Goal: Task Accomplishment & Management: Manage account settings

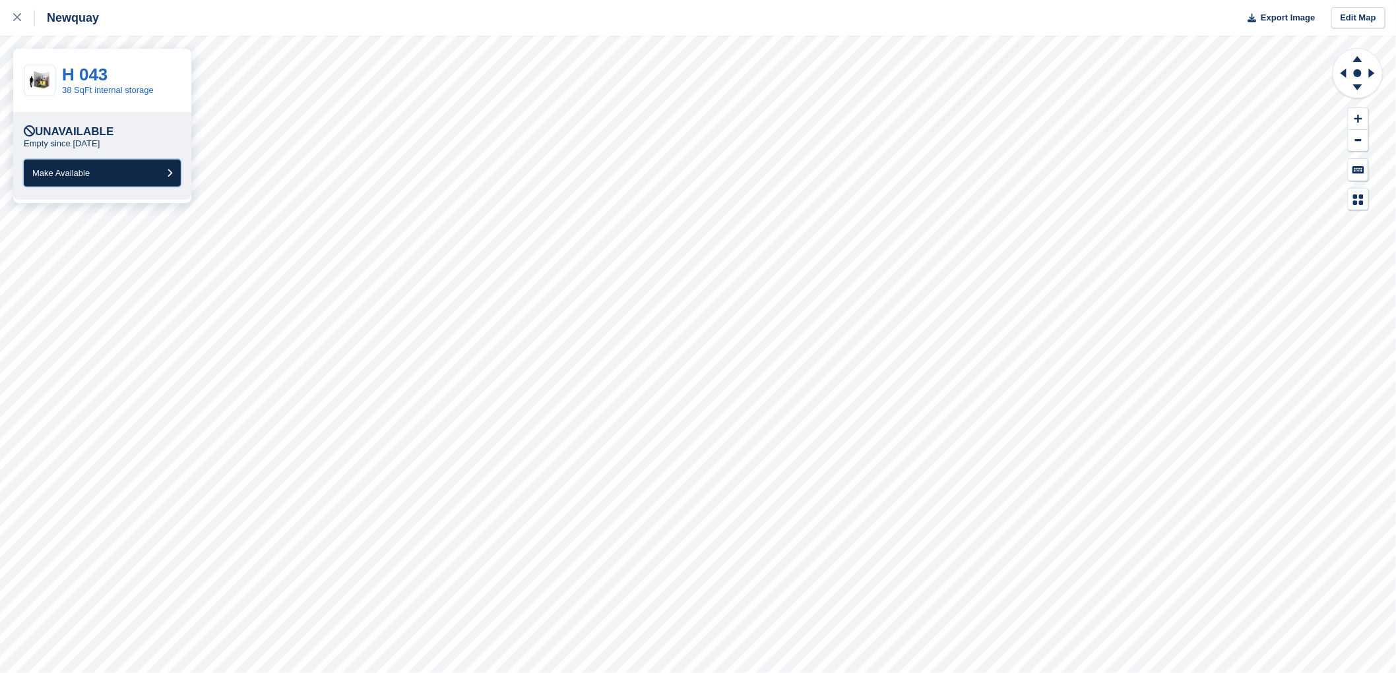
click at [82, 173] on span "Make Available" at bounding box center [60, 173] width 57 height 10
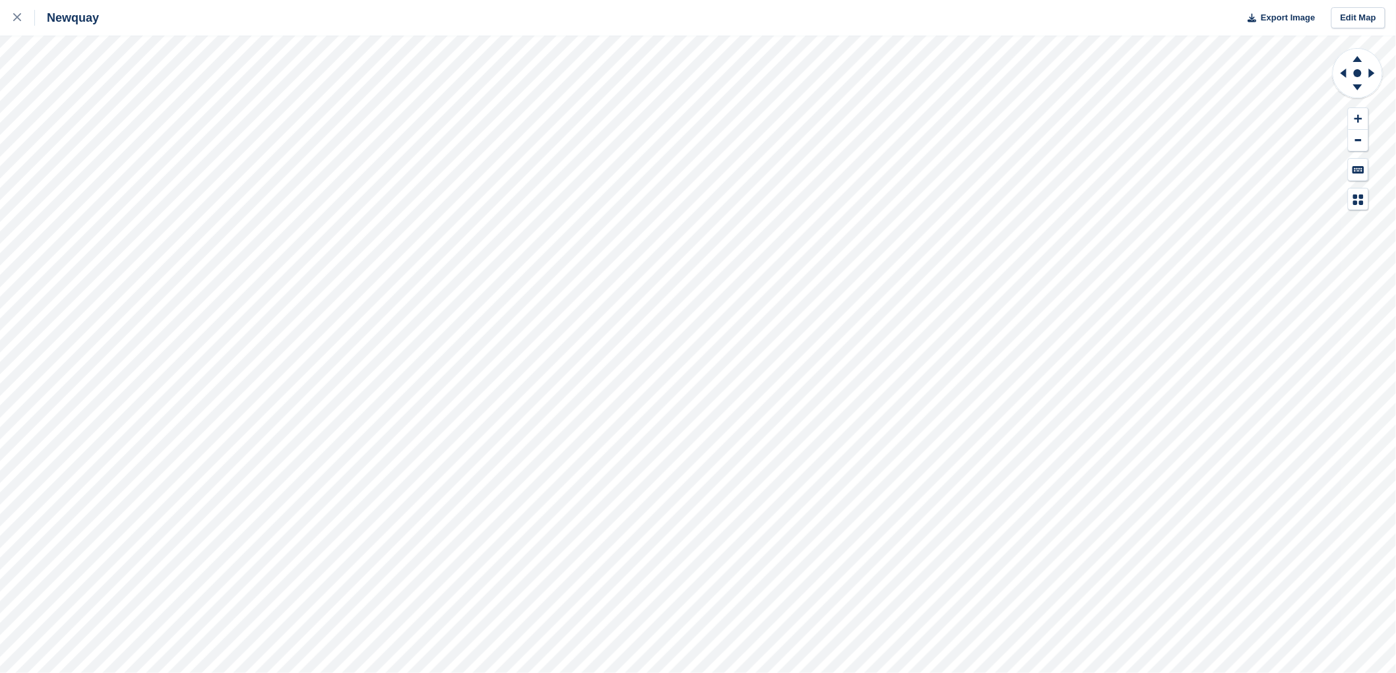
click at [1294, 673] on html "Newquay Export Image Edit Map" at bounding box center [698, 336] width 1396 height 673
click at [269, 0] on html "Newquay Export Image Edit Map" at bounding box center [698, 336] width 1396 height 673
click at [978, 14] on div "Newquay Export Image Edit Map" at bounding box center [698, 336] width 1396 height 673
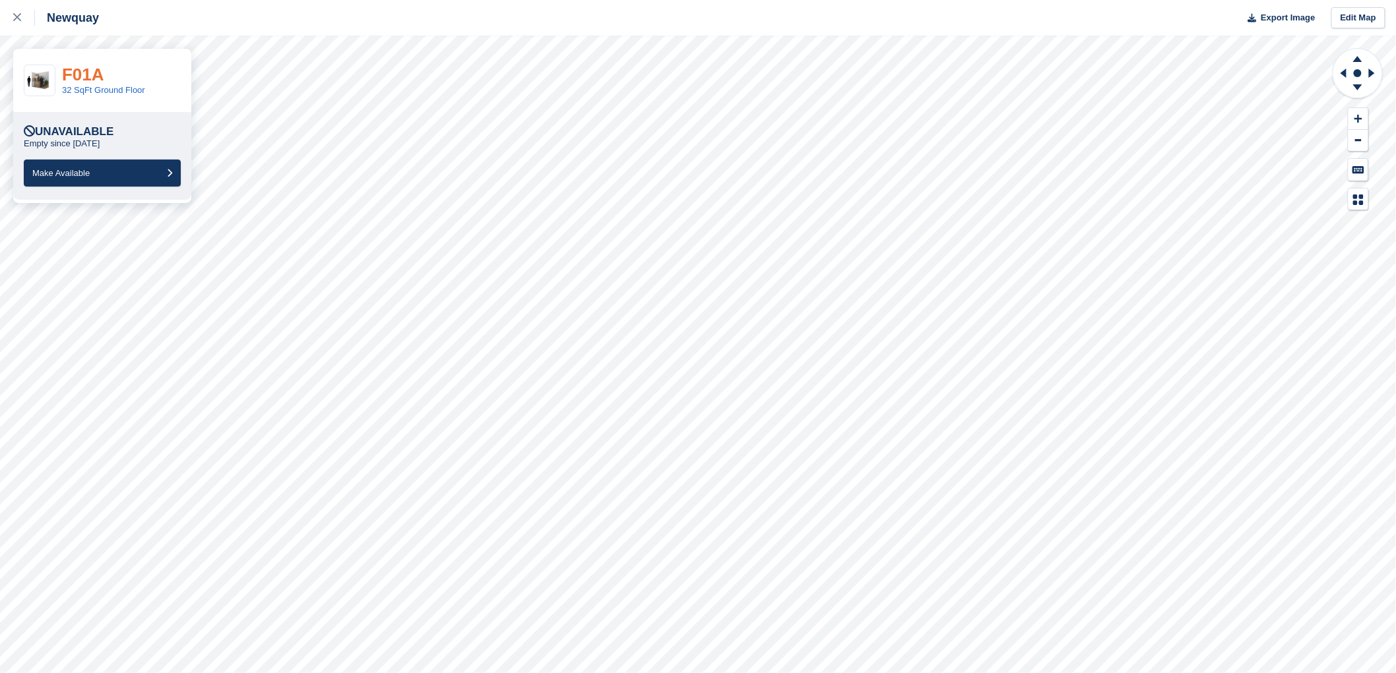
click at [81, 75] on link "F01A" at bounding box center [83, 75] width 42 height 20
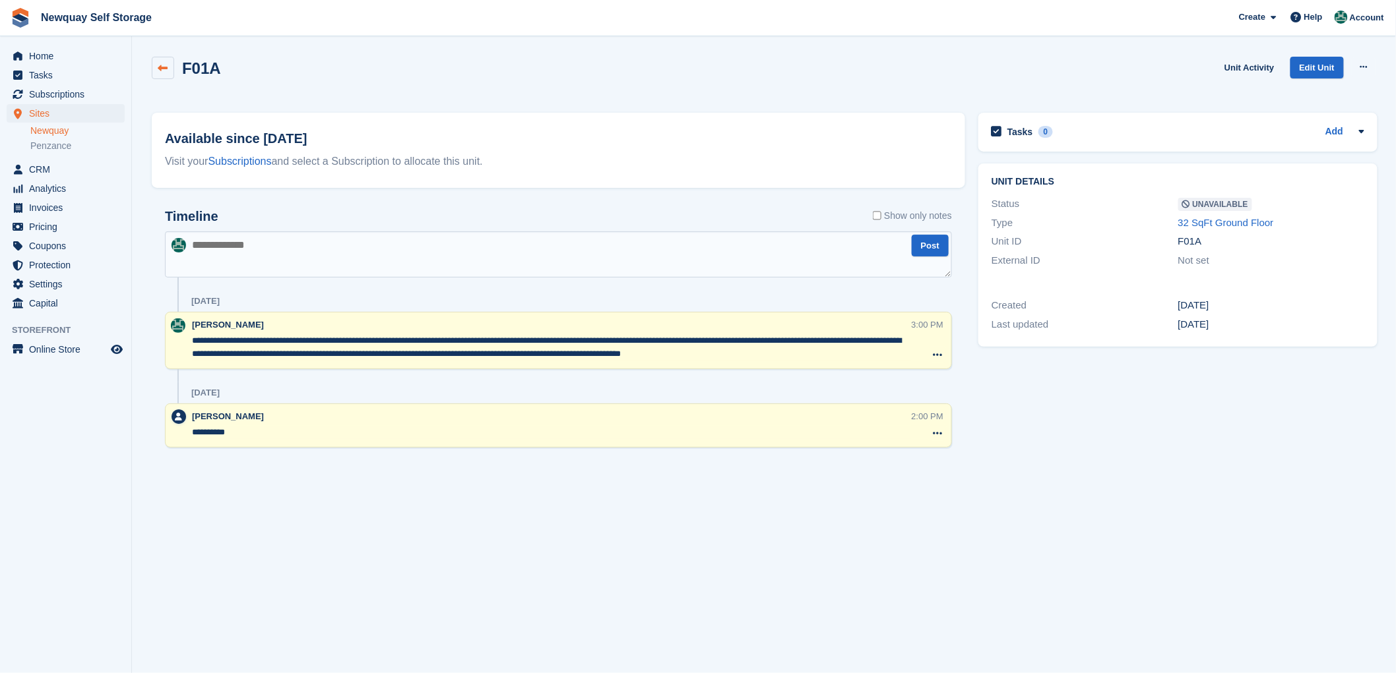
click at [161, 68] on icon at bounding box center [163, 68] width 10 height 10
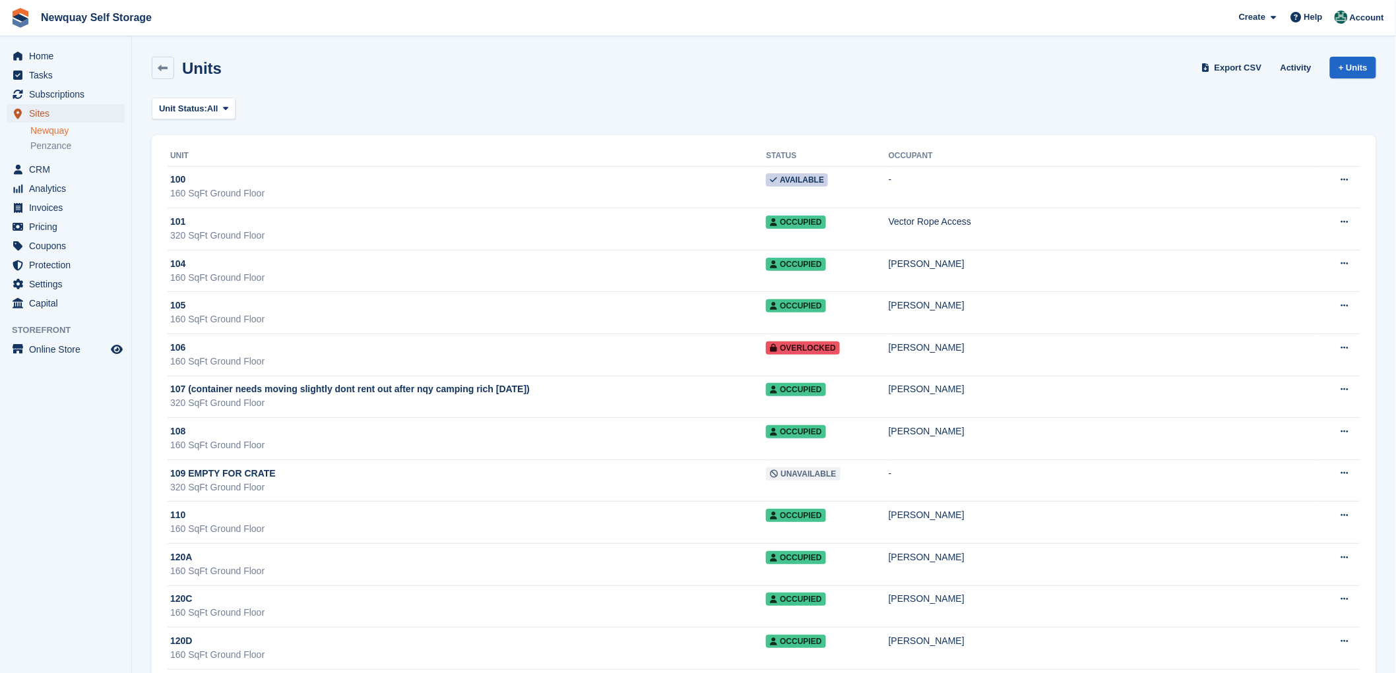
click at [36, 113] on span "Sites" at bounding box center [68, 113] width 79 height 18
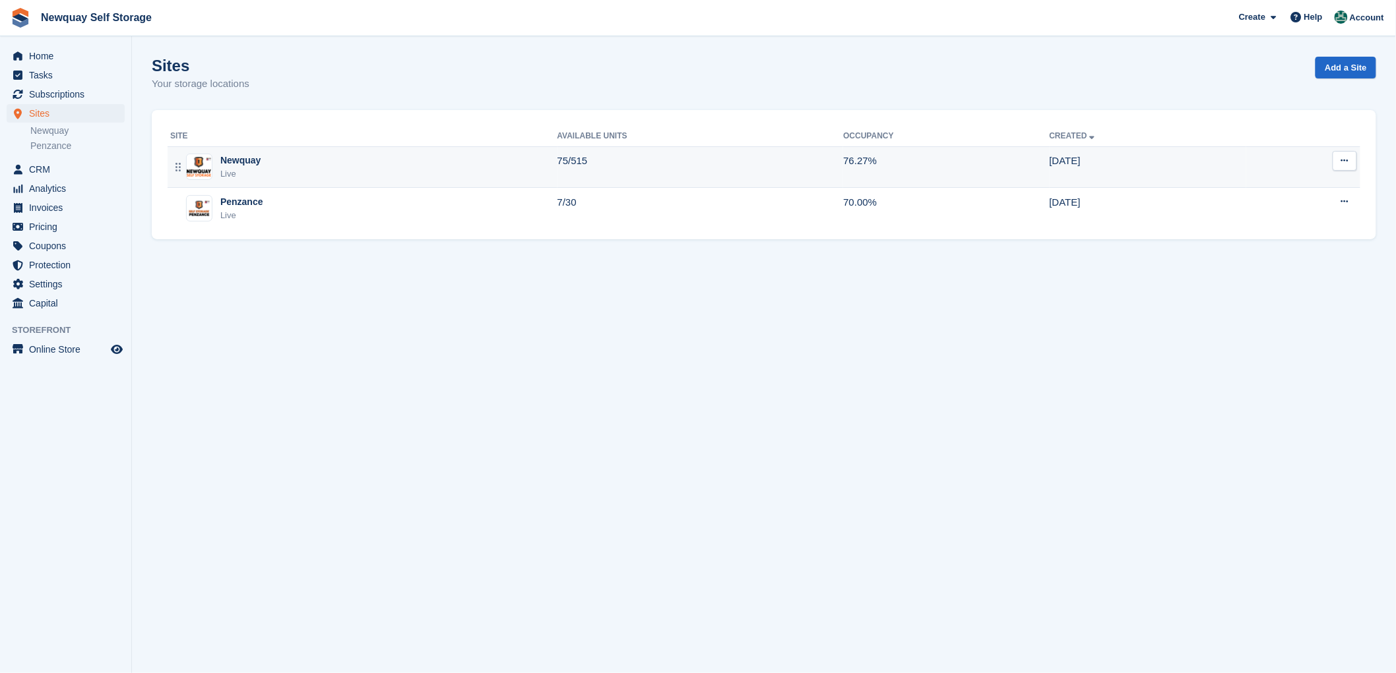
click at [228, 160] on div "Newquay" at bounding box center [240, 161] width 40 height 14
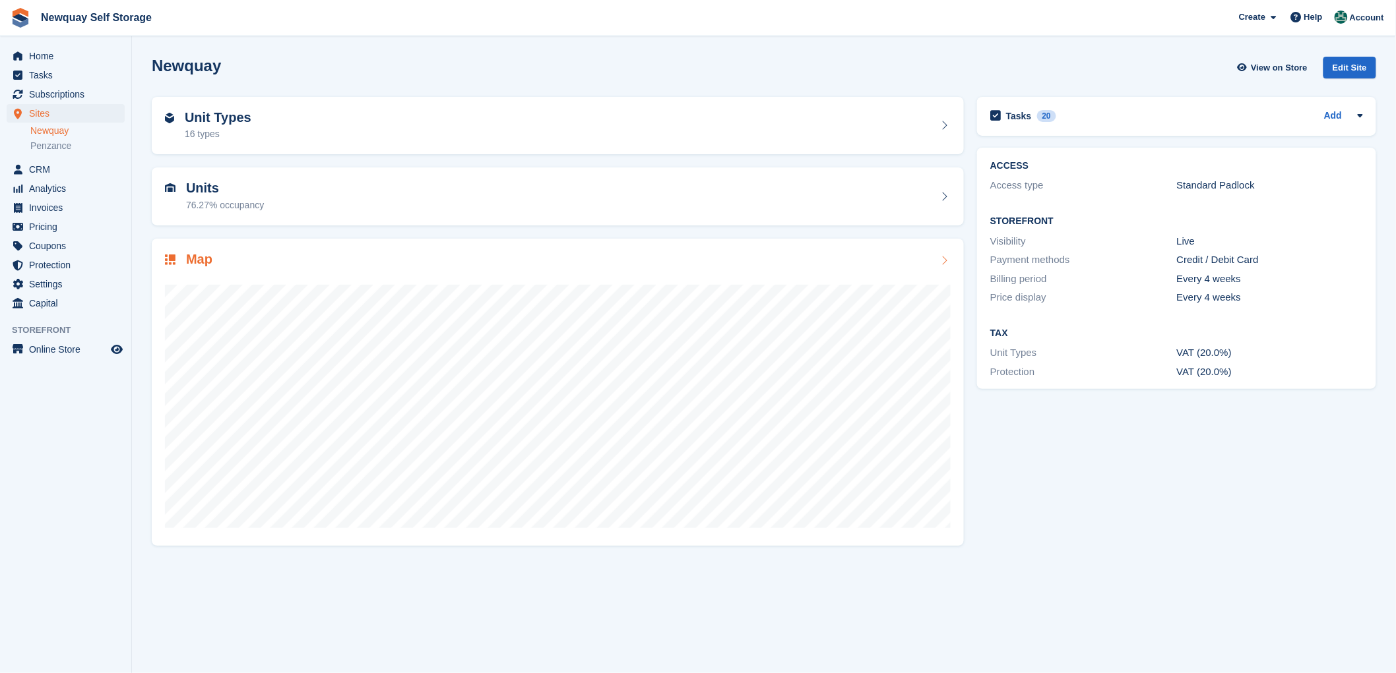
click at [209, 265] on h2 "Map" at bounding box center [199, 259] width 26 height 15
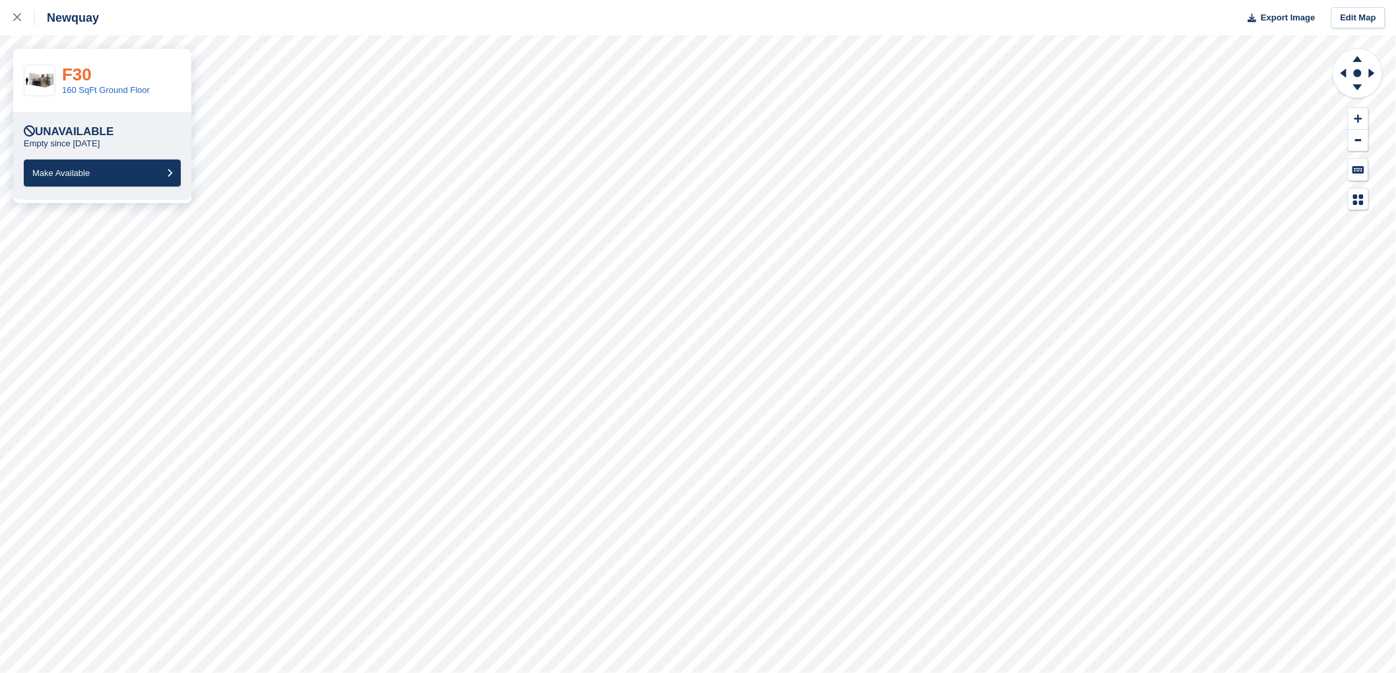
click at [73, 75] on link "F30" at bounding box center [77, 75] width 30 height 20
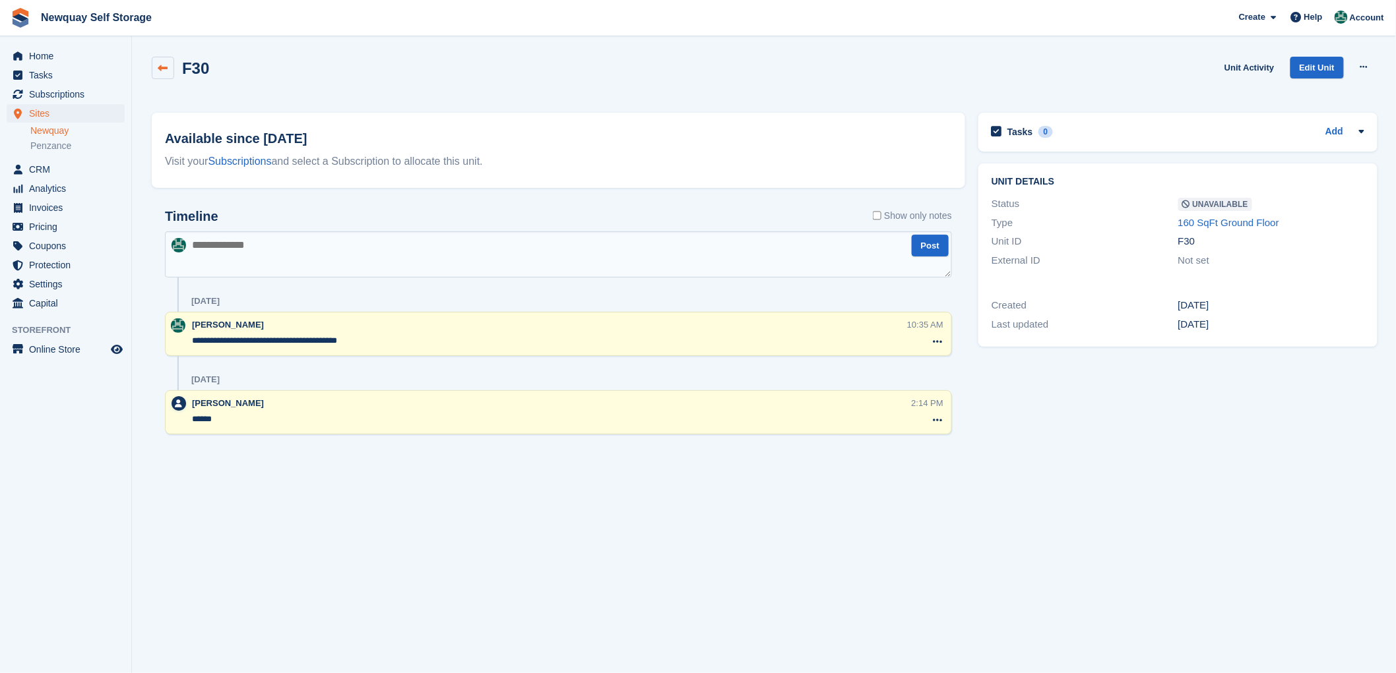
click at [160, 66] on icon at bounding box center [163, 68] width 10 height 10
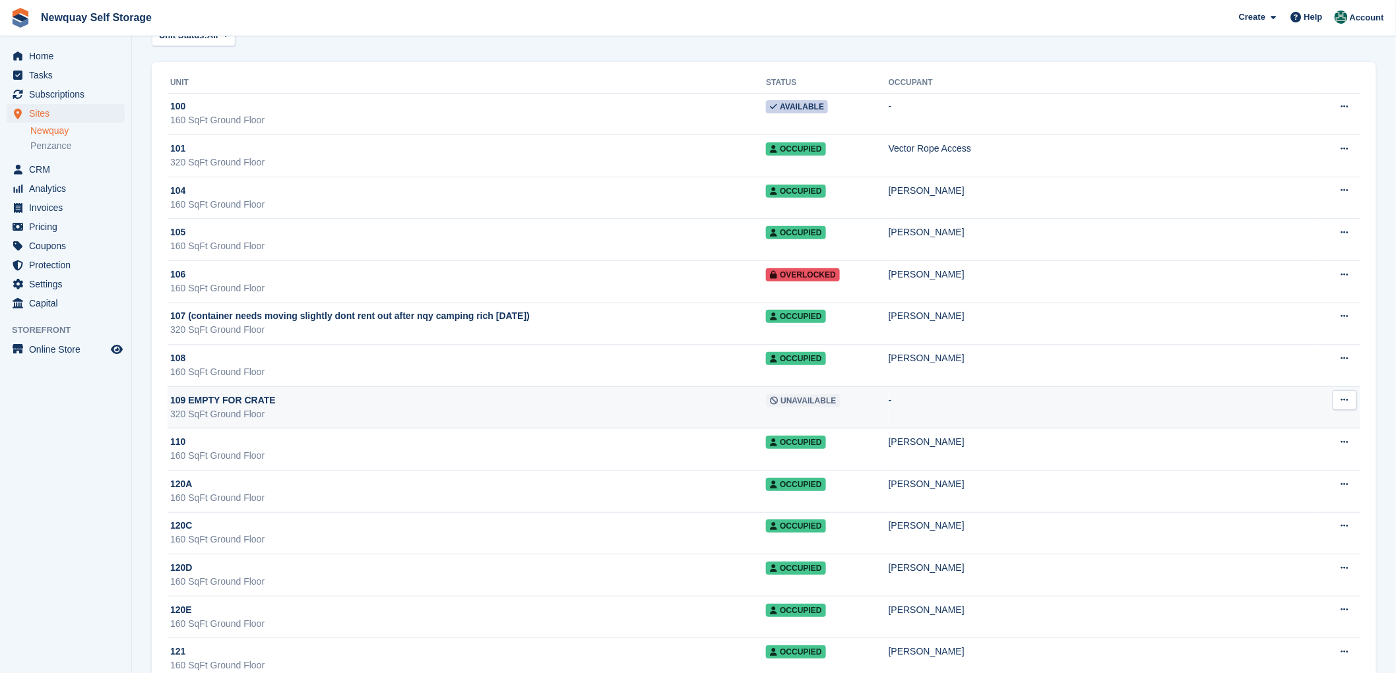
scroll to position [146, 0]
